Goal: Transaction & Acquisition: Purchase product/service

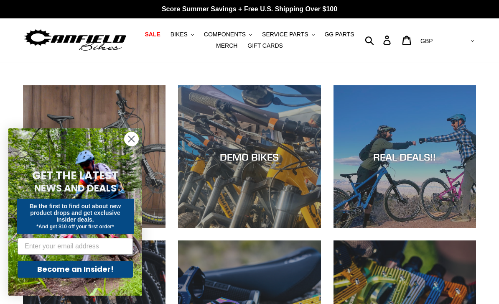
click at [265, 228] on div "DEMO BIKES" at bounding box center [249, 228] width 143 height 0
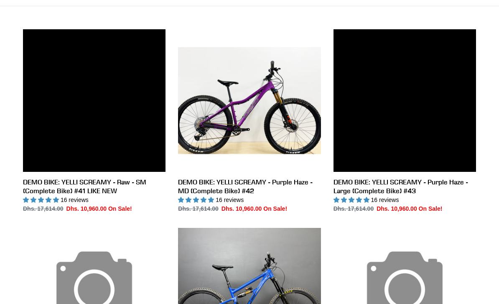
scroll to position [220, 0]
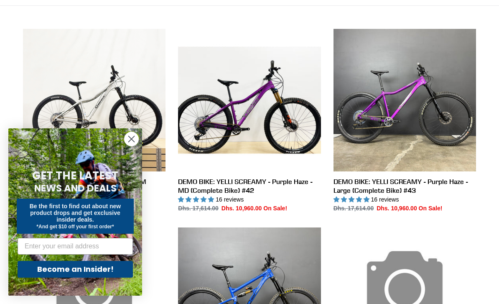
click at [133, 146] on circle "Close dialog" at bounding box center [132, 139] width 14 height 14
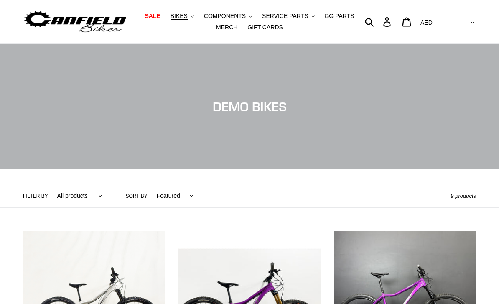
scroll to position [0, 0]
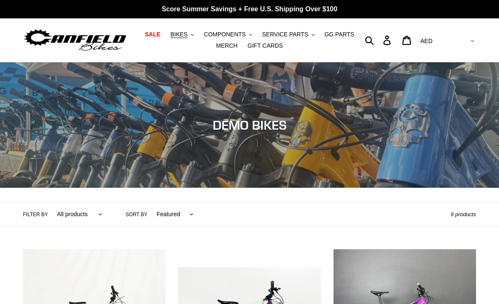
click at [246, 34] on span "COMPONENTS" at bounding box center [225, 34] width 42 height 7
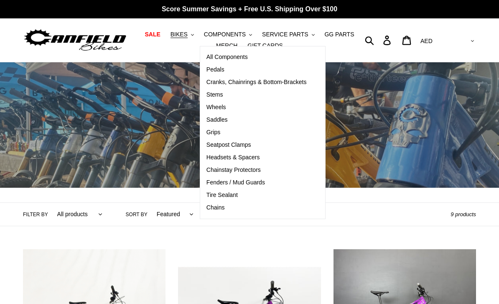
click at [287, 82] on span "Cranks, Chainrings & Bottom-Brackets" at bounding box center [257, 82] width 100 height 7
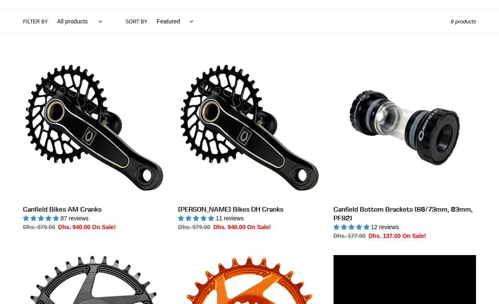
scroll to position [193, 0]
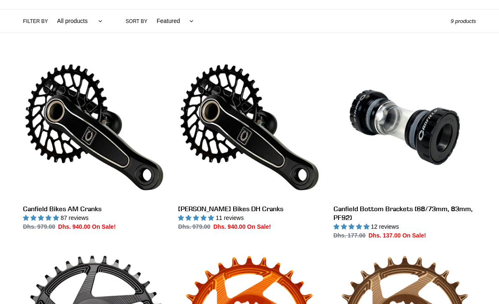
click at [63, 208] on link "Canfield Bikes AM Cranks" at bounding box center [94, 143] width 143 height 175
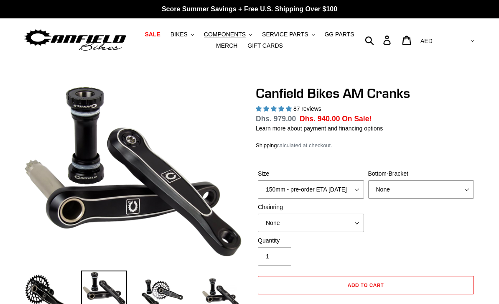
select select "highest-rating"
click at [180, 31] on span "BIKES" at bounding box center [179, 34] width 17 height 7
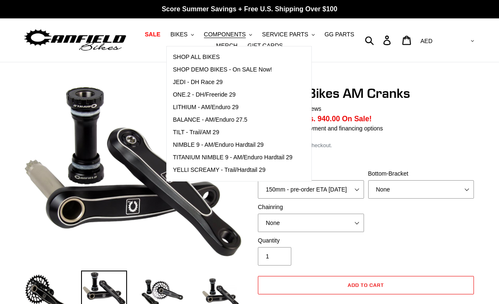
click at [191, 106] on span "LITHIUM - AM/Enduro 29" at bounding box center [206, 107] width 66 height 7
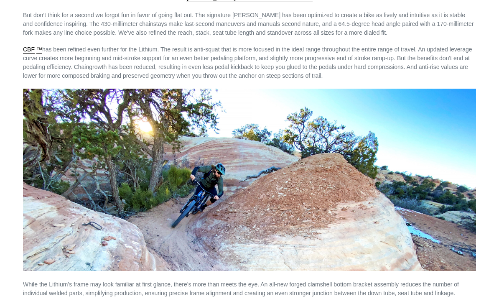
scroll to position [982, 0]
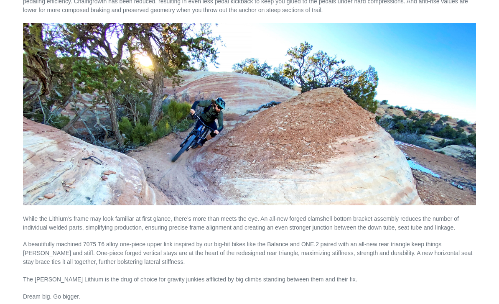
click at [51, 232] on p "While the Lithium’s frame may look familiar at first glance, there’s more than …" at bounding box center [249, 224] width 453 height 18
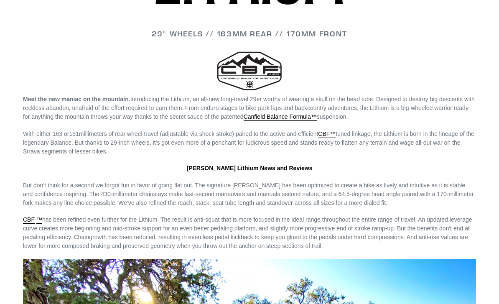
scroll to position [746, 0]
